Goal: Communication & Community: Connect with others

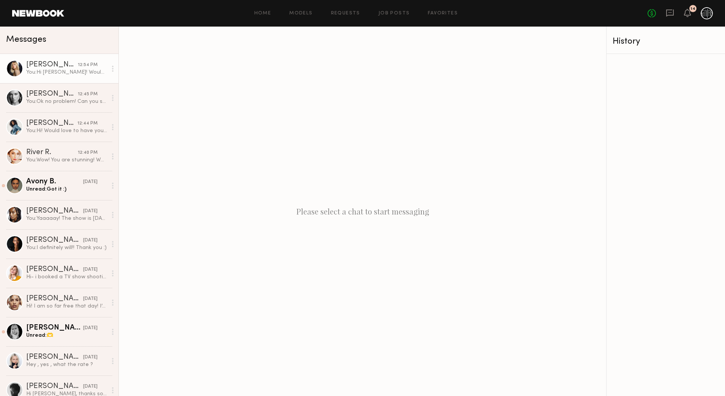
click at [50, 74] on div "You: Hi Demi! Would love to have you for my NYFW show are you available this Sa…" at bounding box center [66, 72] width 81 height 7
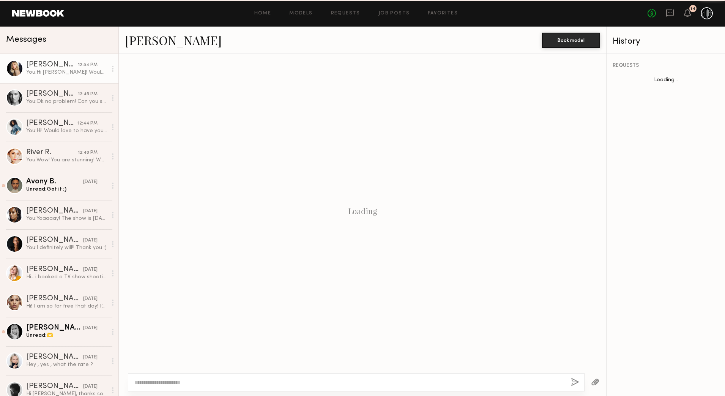
scroll to position [30, 0]
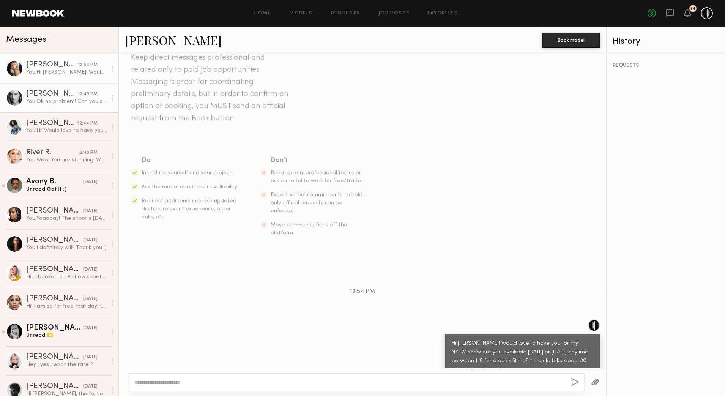
click at [60, 95] on div "[PERSON_NAME]" at bounding box center [52, 94] width 52 height 8
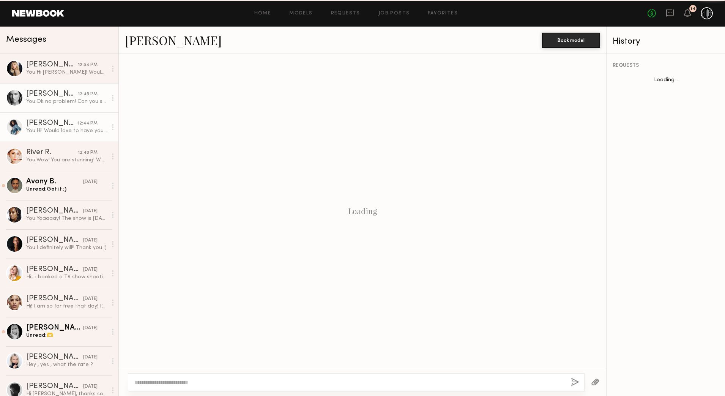
scroll to position [394, 0]
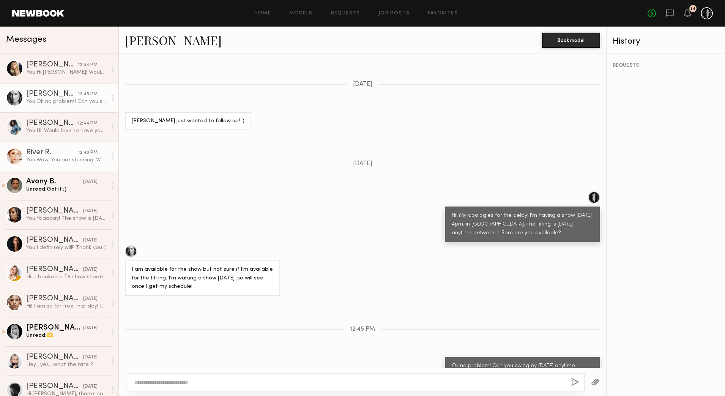
click at [70, 152] on div "River R." at bounding box center [52, 153] width 52 height 8
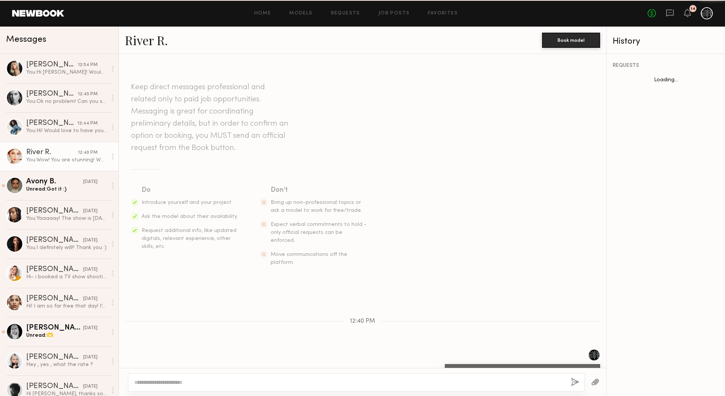
scroll to position [21, 0]
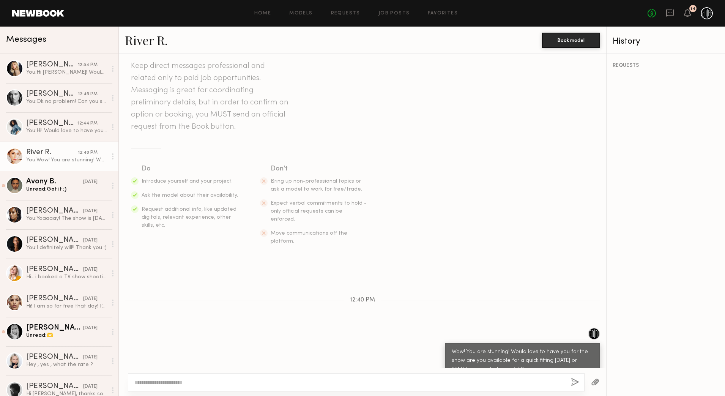
click at [153, 42] on link "River R." at bounding box center [146, 40] width 43 height 16
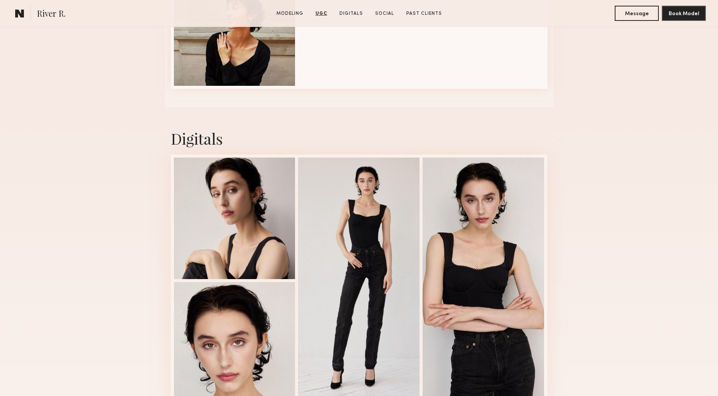
scroll to position [1377, 0]
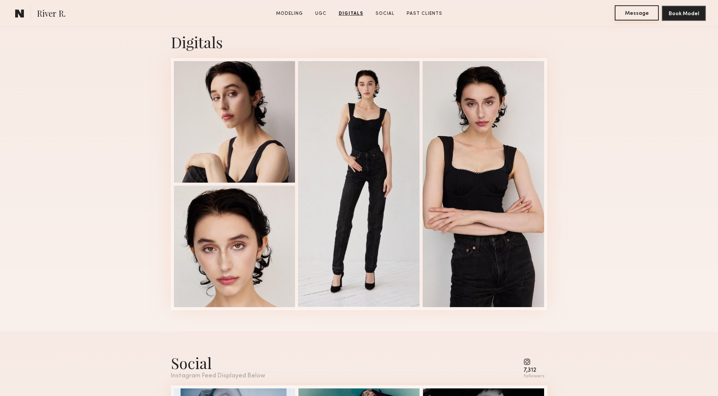
click at [634, 11] on button "Message" at bounding box center [637, 12] width 44 height 15
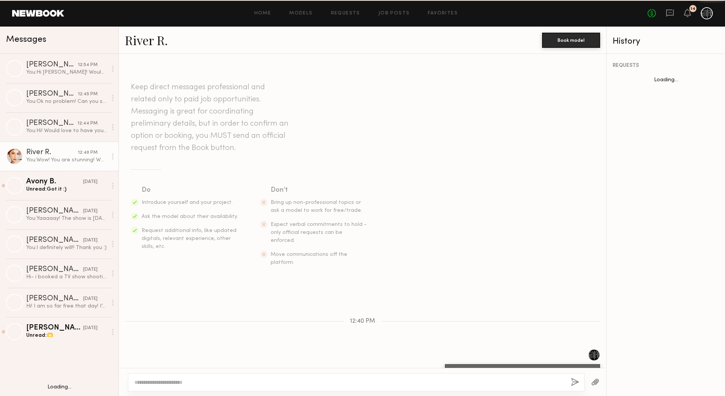
scroll to position [21, 0]
